Goal: Task Accomplishment & Management: Manage account settings

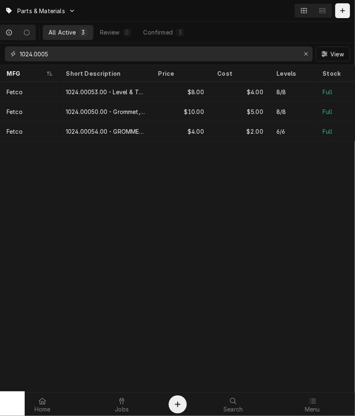
click at [59, 57] on input "1024.0005" at bounding box center [158, 53] width 277 height 15
click at [60, 54] on input "1024.0005" at bounding box center [158, 53] width 277 height 15
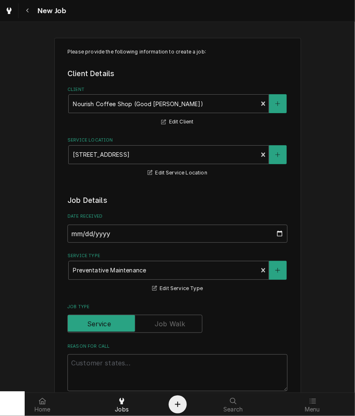
scroll to position [613, 0]
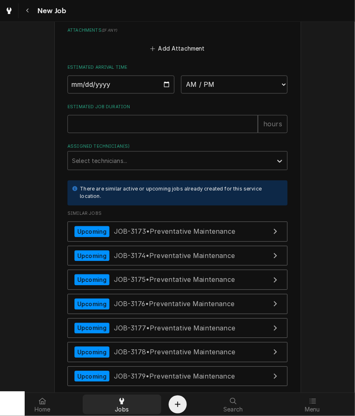
click at [120, 406] on span "Jobs" at bounding box center [122, 409] width 14 height 7
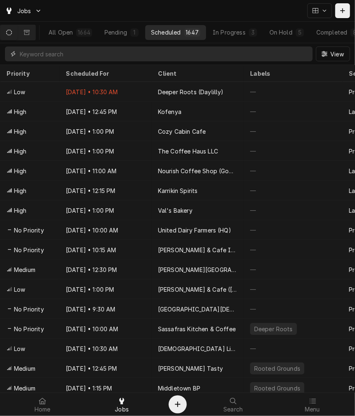
click at [125, 53] on input "Dynamic Content Wrapper" at bounding box center [164, 53] width 289 height 15
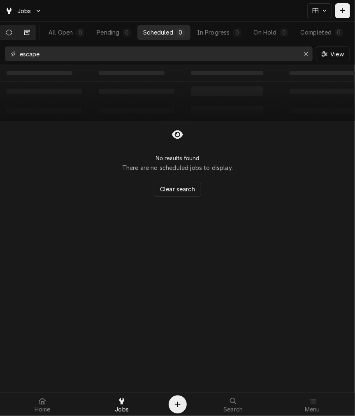
type input "escape"
click at [35, 29] on button "Dynamic Content Wrapper" at bounding box center [26, 32] width 17 height 15
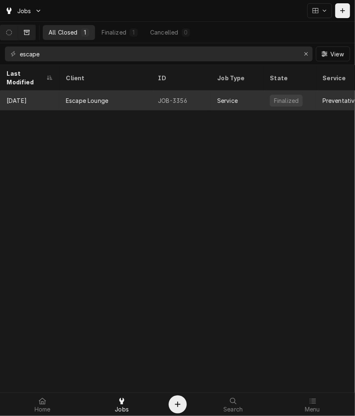
click at [67, 91] on div "Escape Lounge" at bounding box center [105, 101] width 92 height 20
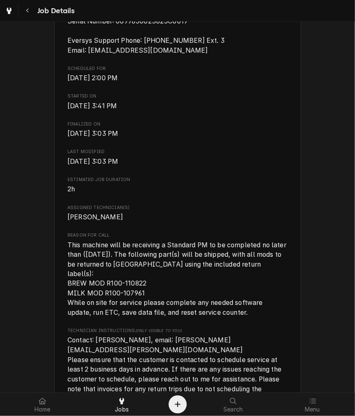
scroll to position [269, 0]
